Goal: Navigation & Orientation: Find specific page/section

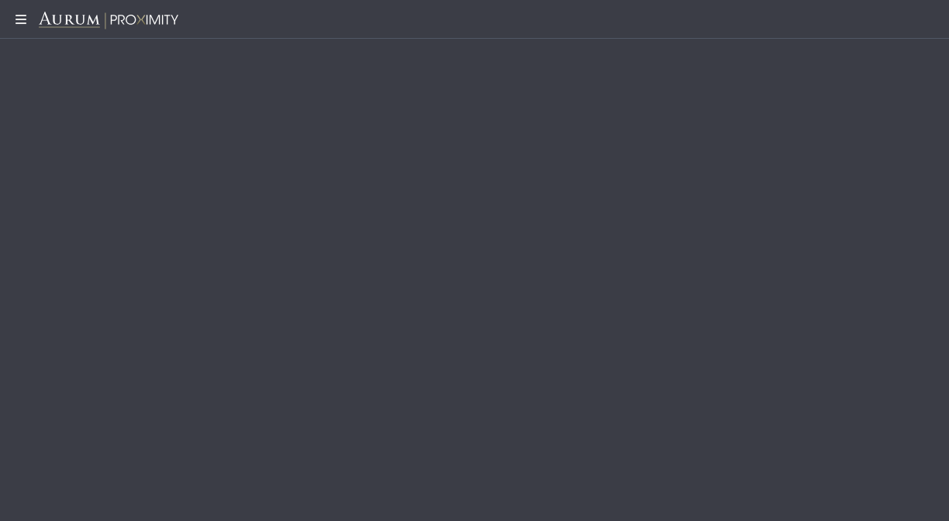
click at [364, 112] on div "Pull down to refresh... Release to refresh... Refreshing... Loading..." at bounding box center [474, 260] width 949 height 521
click at [19, 22] on icon at bounding box center [19, 19] width 39 height 12
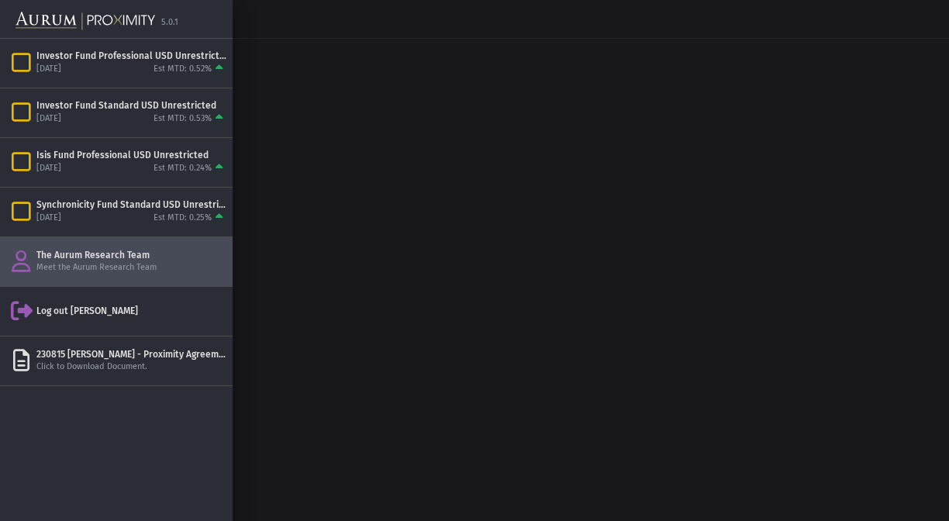
click at [70, 251] on div "The Aurum Research Team" at bounding box center [131, 255] width 190 height 12
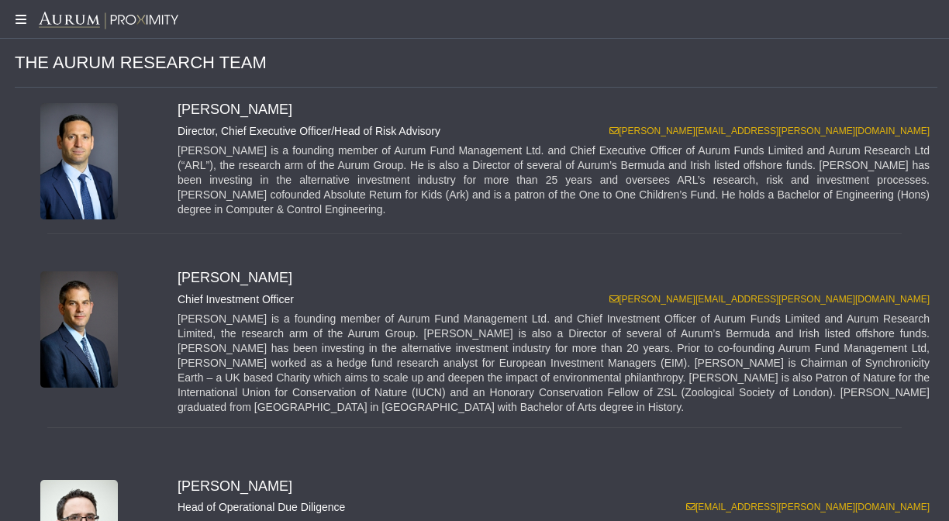
click at [20, 17] on icon at bounding box center [19, 19] width 39 height 12
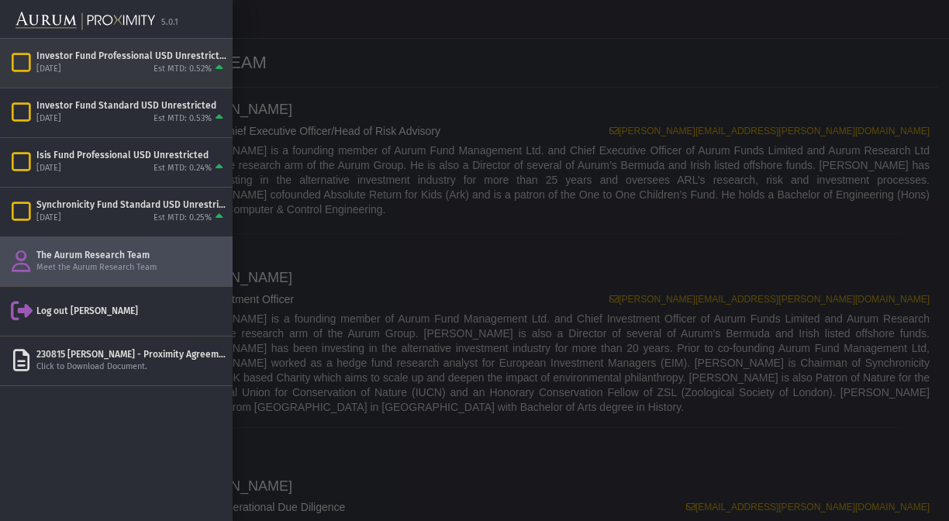
click at [51, 60] on div "Investor Fund Professional USD Unrestricted" at bounding box center [131, 56] width 190 height 12
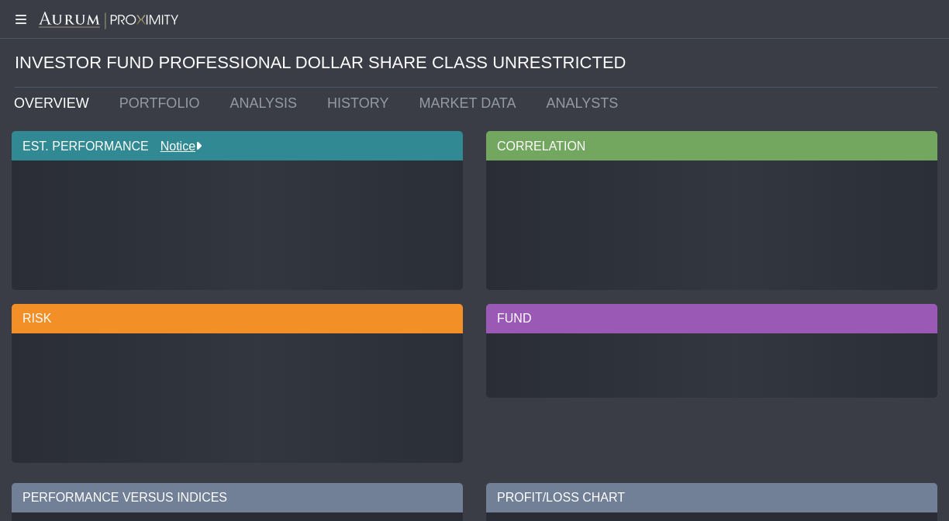
click at [19, 12] on div at bounding box center [474, 19] width 949 height 39
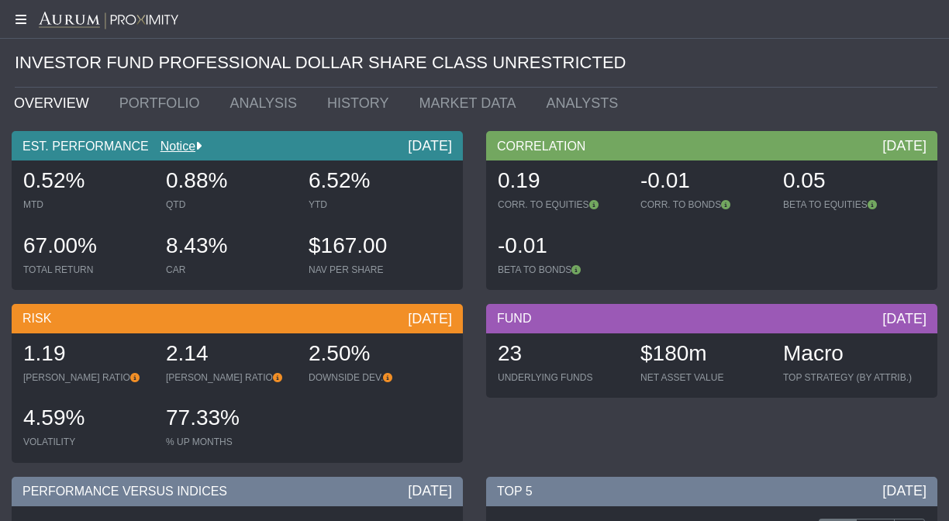
click at [21, 20] on icon at bounding box center [19, 19] width 39 height 12
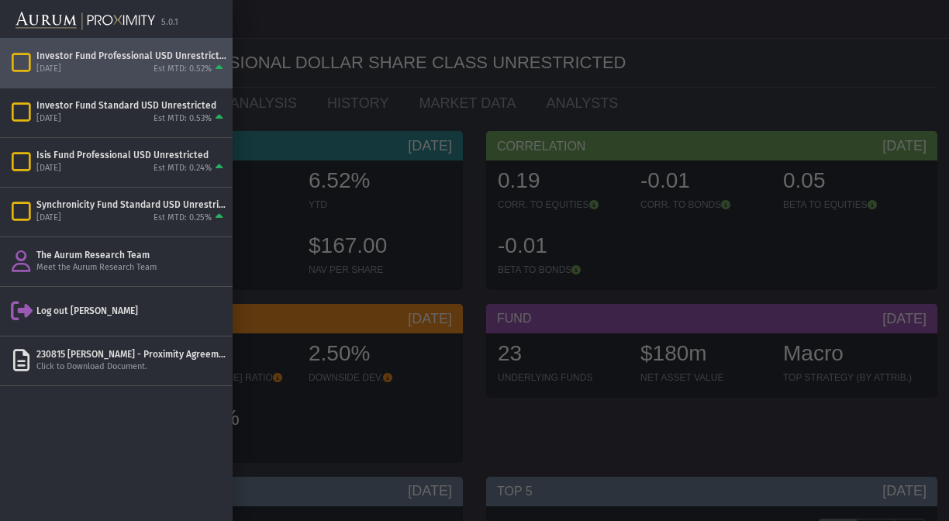
click at [300, 91] on div at bounding box center [474, 260] width 949 height 521
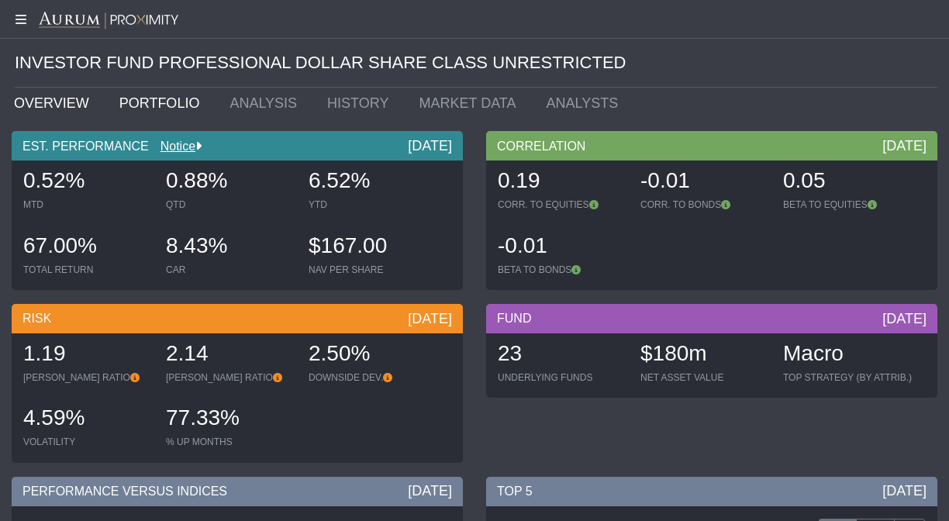
click at [156, 104] on link "PORTFOLIO" at bounding box center [163, 103] width 111 height 31
